Goal: Browse casually

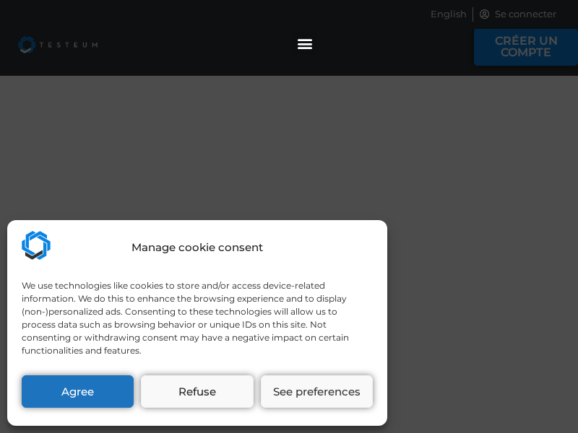
select select "US"
